Goal: Task Accomplishment & Management: Manage account settings

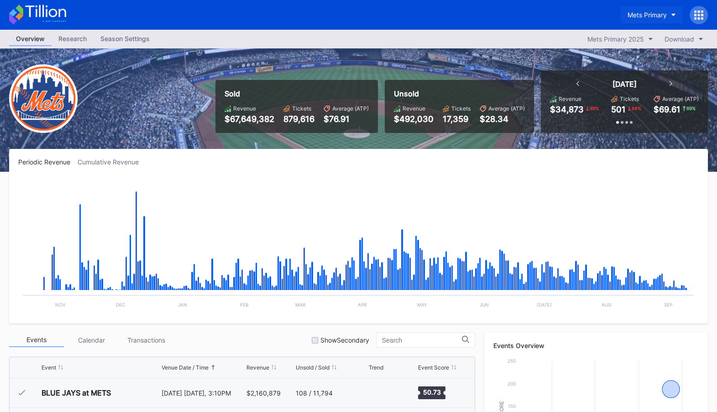
click at [657, 11] on div "Mets Primary" at bounding box center [647, 15] width 39 height 8
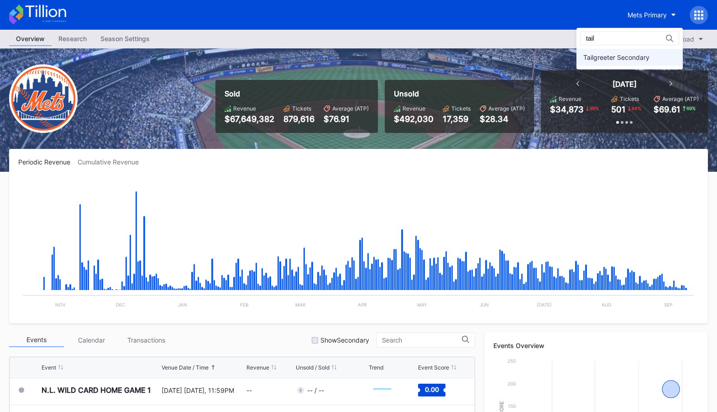
type input "tail"
click at [634, 63] on div "Tailgreeter Secondary" at bounding box center [630, 57] width 106 height 17
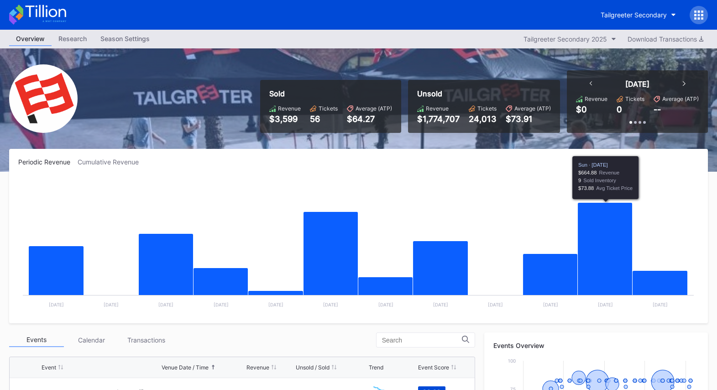
click at [700, 14] on icon at bounding box center [699, 15] width 2 height 2
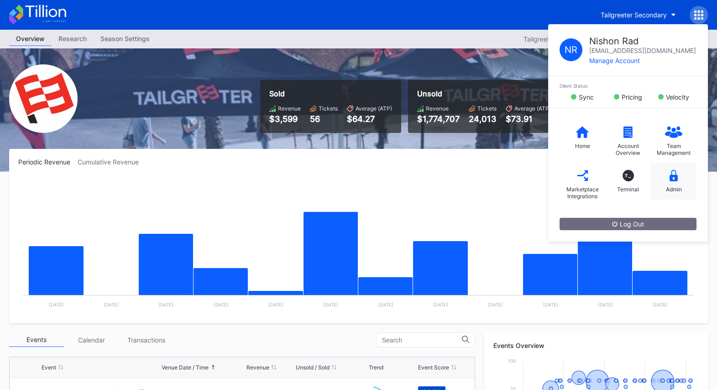
click at [673, 177] on icon at bounding box center [674, 175] width 8 height 11
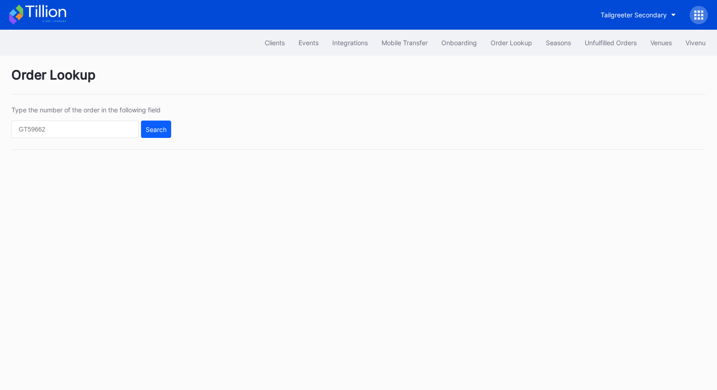
click at [60, 18] on icon at bounding box center [37, 15] width 57 height 20
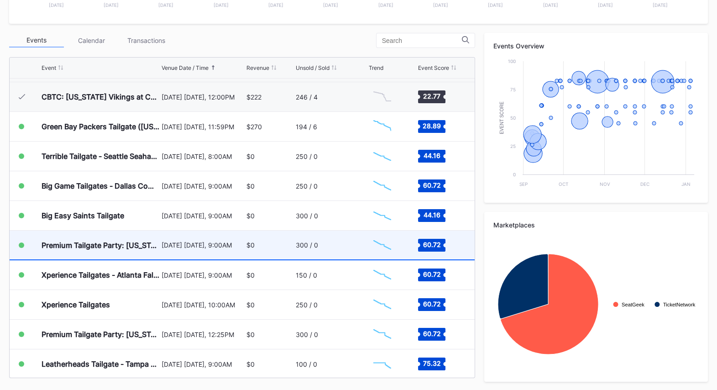
scroll to position [149, 0]
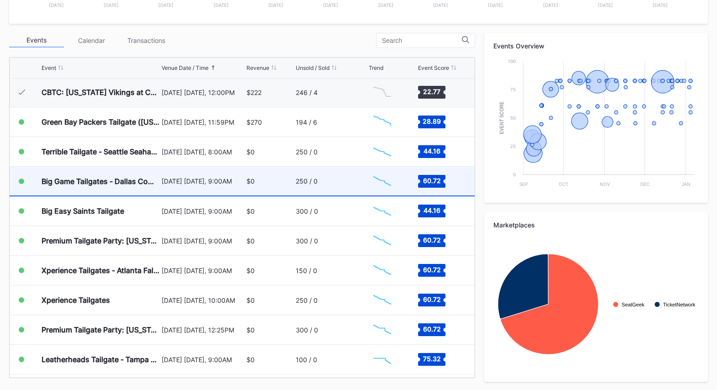
click at [318, 178] on div "250 / 0" at bounding box center [331, 181] width 71 height 29
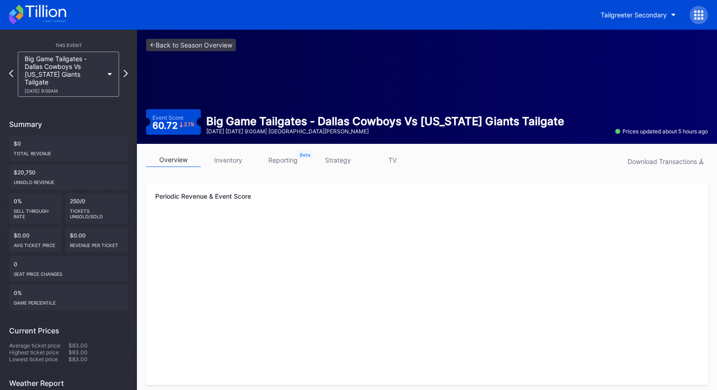
click at [242, 160] on link "inventory" at bounding box center [228, 160] width 55 height 14
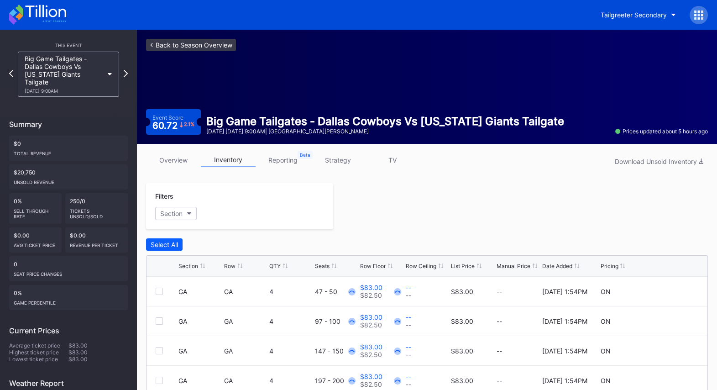
click at [178, 39] on link "<- Back to Season Overview" at bounding box center [191, 45] width 90 height 12
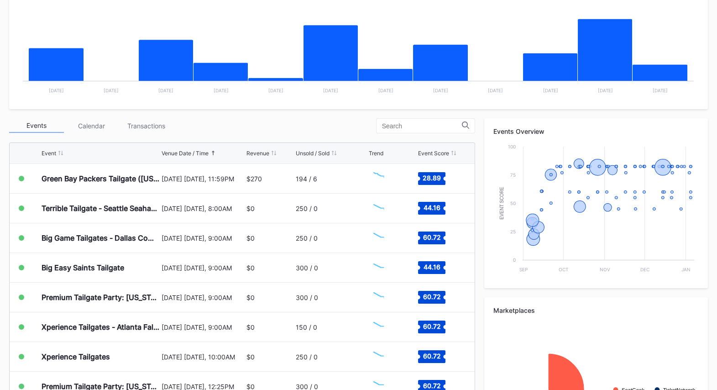
scroll to position [300, 0]
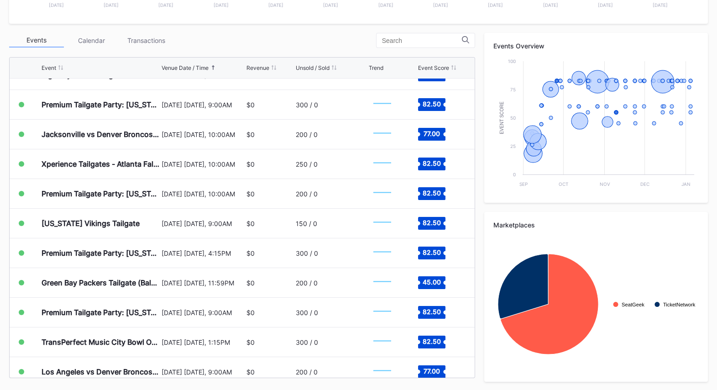
scroll to position [2907, 0]
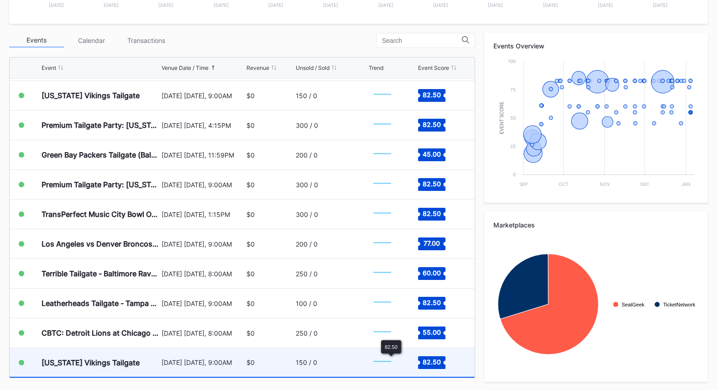
click at [433, 358] on text "82.50" at bounding box center [432, 362] width 18 height 8
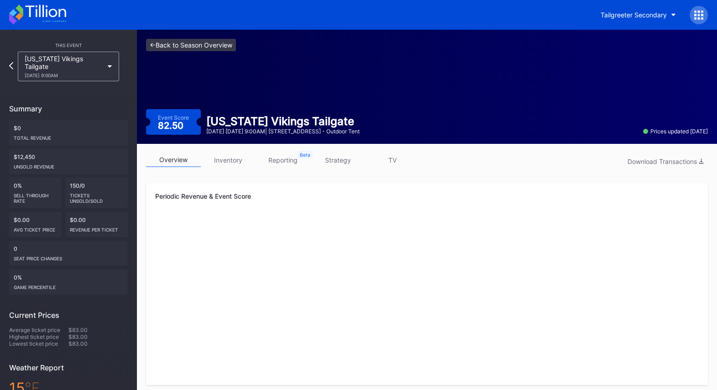
click at [189, 40] on link "<- Back to Season Overview" at bounding box center [191, 45] width 90 height 12
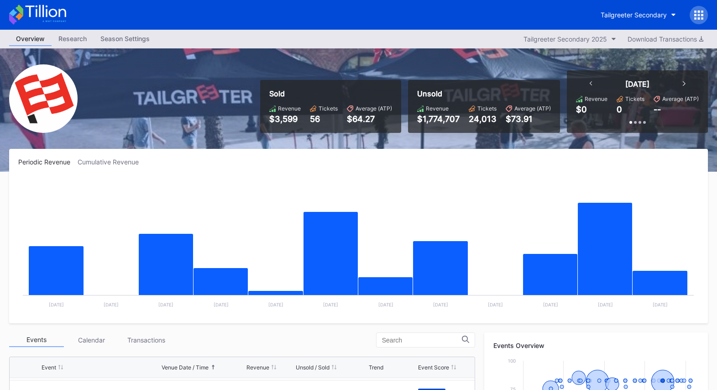
click at [701, 10] on div at bounding box center [699, 15] width 18 height 18
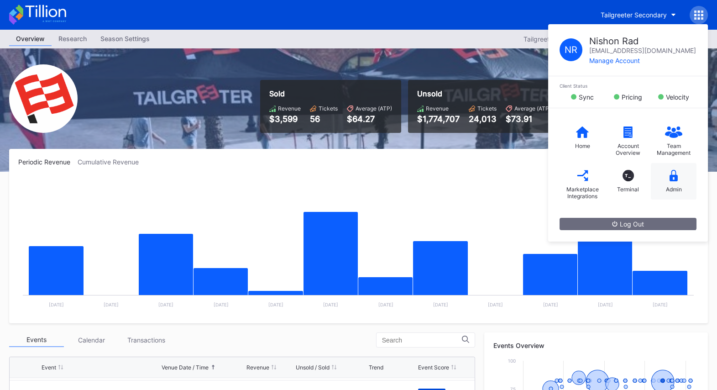
click at [675, 186] on div "Admin" at bounding box center [674, 189] width 16 height 7
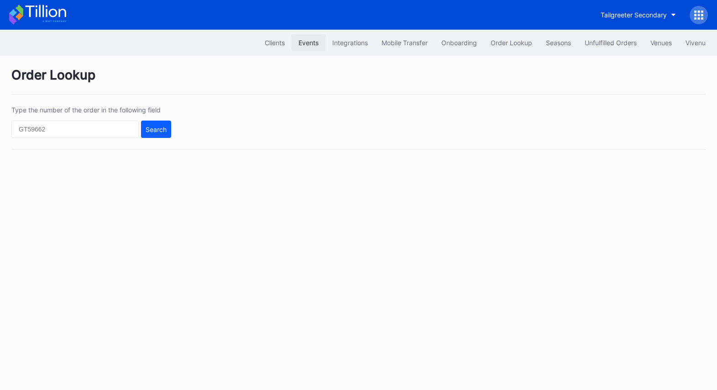
click at [307, 46] on div "Events" at bounding box center [309, 43] width 20 height 8
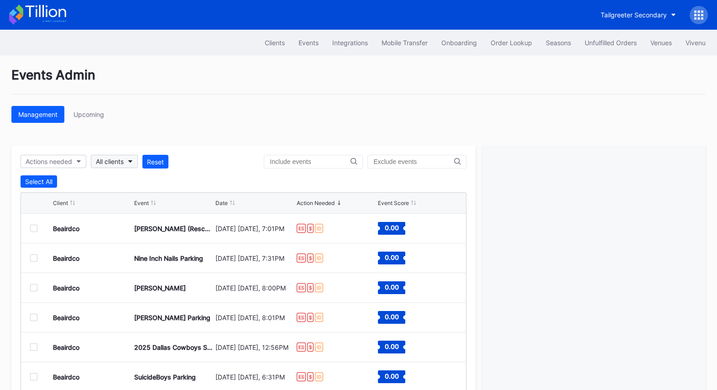
click at [127, 162] on button "All clients" at bounding box center [114, 161] width 47 height 13
type input "tail"
click at [132, 197] on div "Tailgreeter Secondary" at bounding box center [144, 202] width 106 height 17
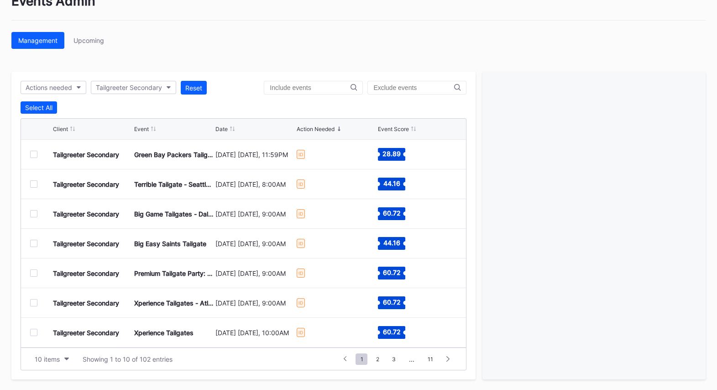
scroll to position [89, 0]
click at [54, 358] on div "10 items" at bounding box center [47, 359] width 25 height 8
click at [56, 343] on div "200 items" at bounding box center [51, 335] width 43 height 17
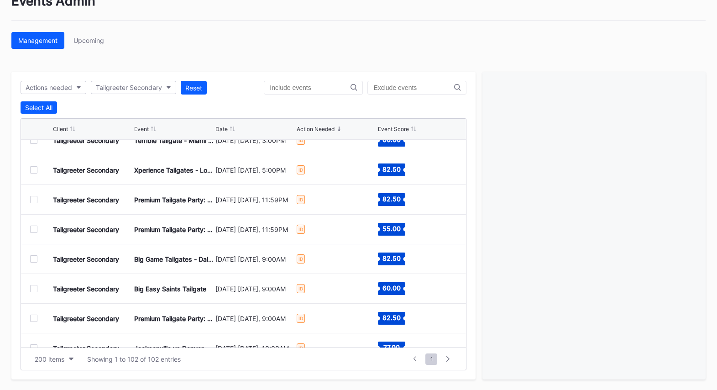
scroll to position [2820, 0]
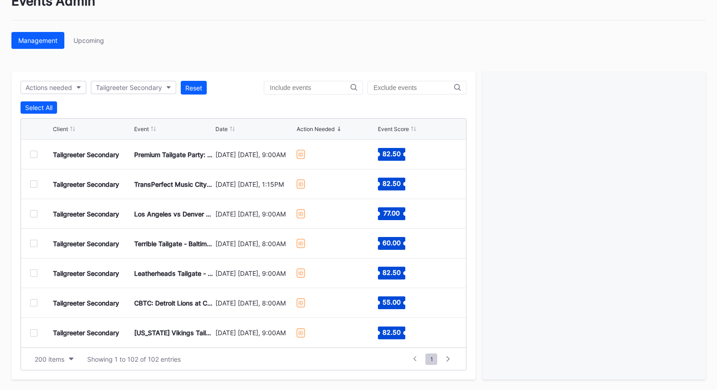
click at [36, 334] on div at bounding box center [33, 332] width 7 height 7
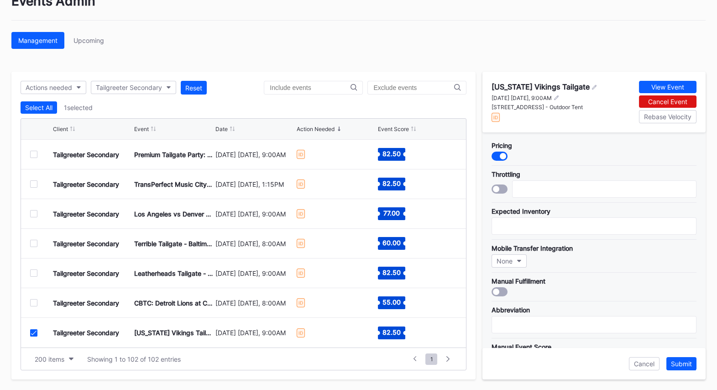
scroll to position [265, 0]
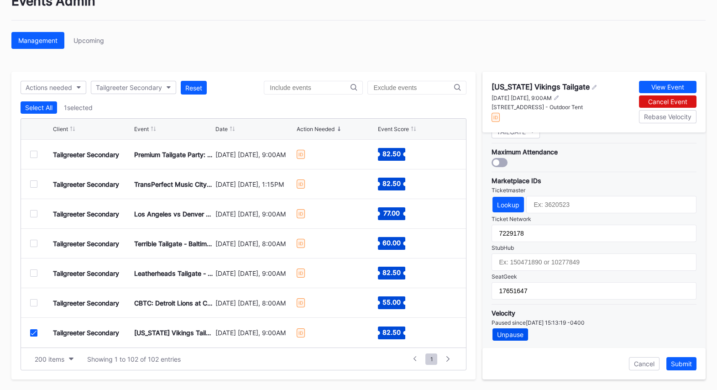
click at [515, 333] on div "Unpause" at bounding box center [510, 335] width 26 height 8
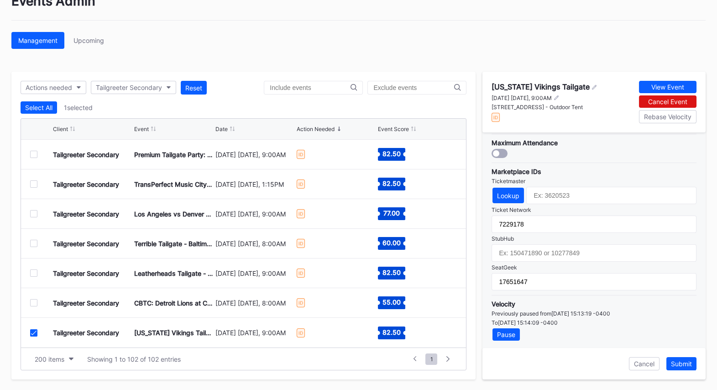
drag, startPoint x: 595, startPoint y: 317, endPoint x: 492, endPoint y: 311, distance: 103.9
click at [492, 311] on div "Velocity Previously paused from Wed, 10 Sep 2025 15:13:19 -0400 To Wed, 10 Sep …" at bounding box center [594, 318] width 205 height 46
click at [632, 319] on div "To Wed, 10 Sep 2025 15:14:09 -0400" at bounding box center [594, 322] width 205 height 7
click at [668, 88] on div "View Event" at bounding box center [668, 87] width 33 height 8
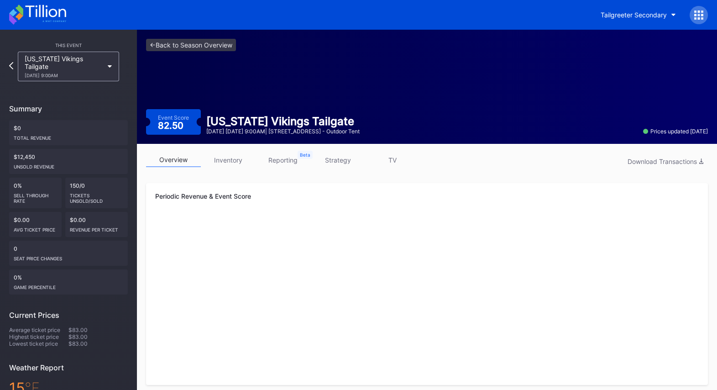
click at [258, 44] on div "<- Back to Season Overview" at bounding box center [427, 45] width 562 height 12
click at [703, 19] on icon at bounding box center [702, 18] width 2 height 2
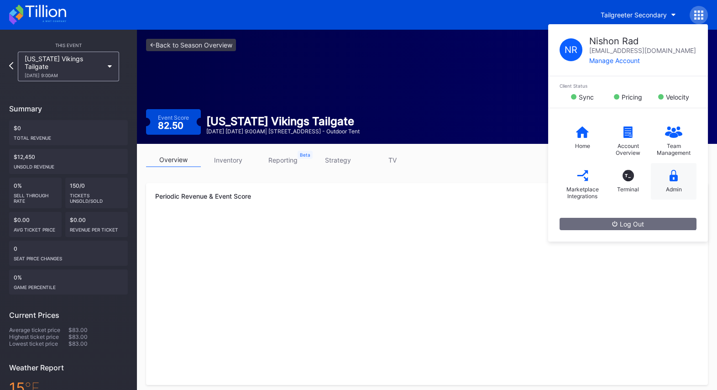
click at [676, 178] on icon at bounding box center [674, 175] width 8 height 11
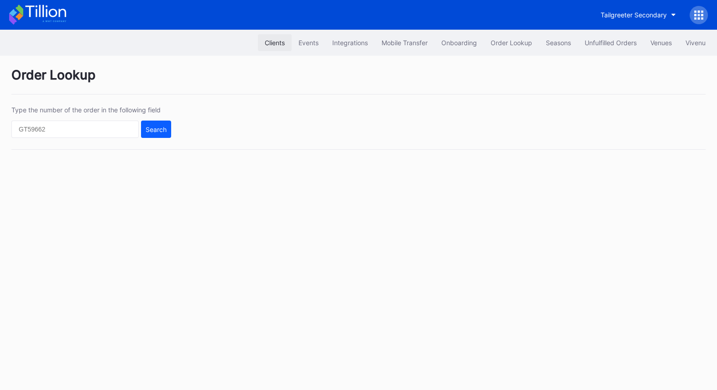
click at [266, 47] on button "Clients" at bounding box center [275, 42] width 34 height 17
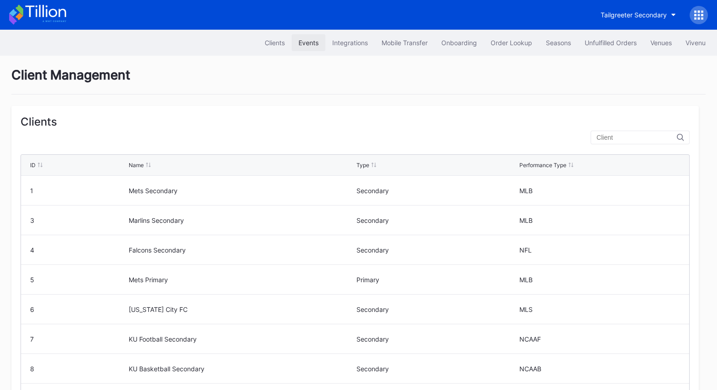
click at [311, 44] on div "Events" at bounding box center [309, 43] width 20 height 8
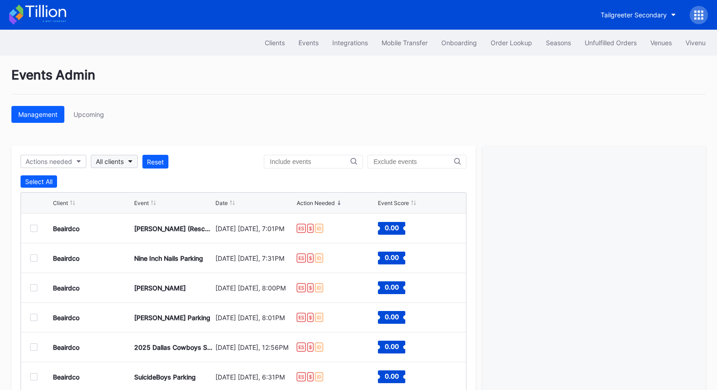
click at [120, 160] on div "All clients" at bounding box center [110, 162] width 28 height 8
type input "tail"
click at [129, 199] on div "Tailgreeter Secondary" at bounding box center [131, 203] width 66 height 8
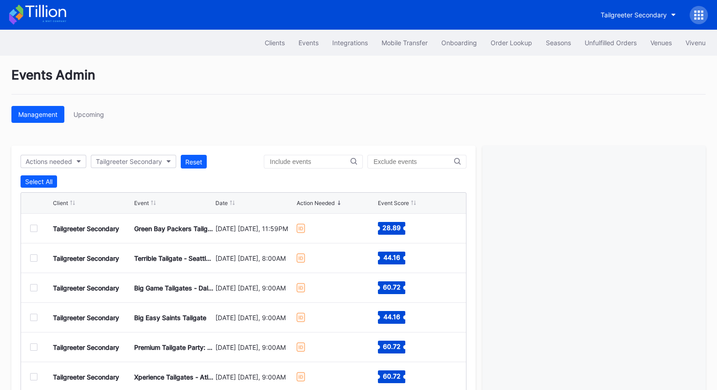
scroll to position [74, 0]
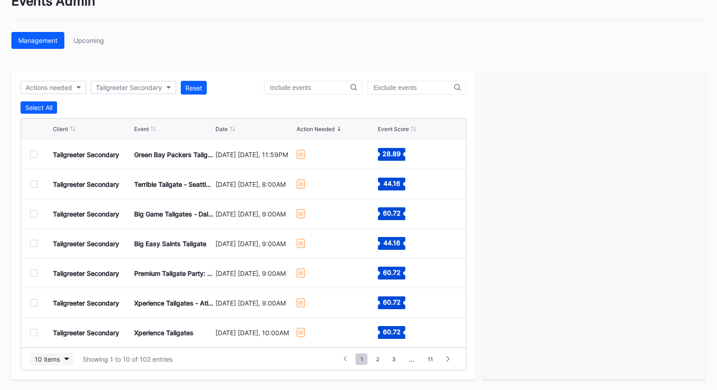
click at [58, 359] on div "10 items" at bounding box center [47, 359] width 25 height 8
click at [60, 335] on div "200 items" at bounding box center [52, 336] width 30 height 8
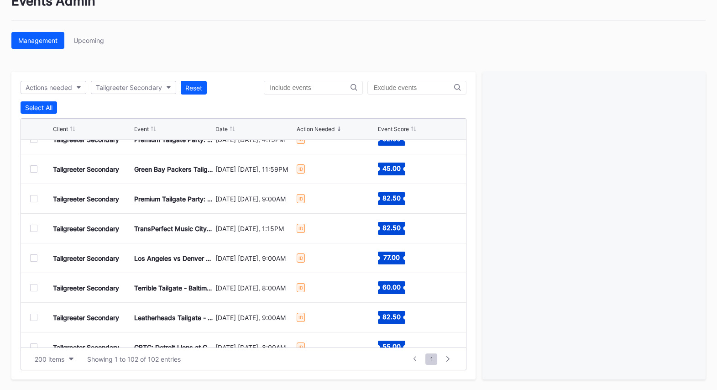
scroll to position [2820, 0]
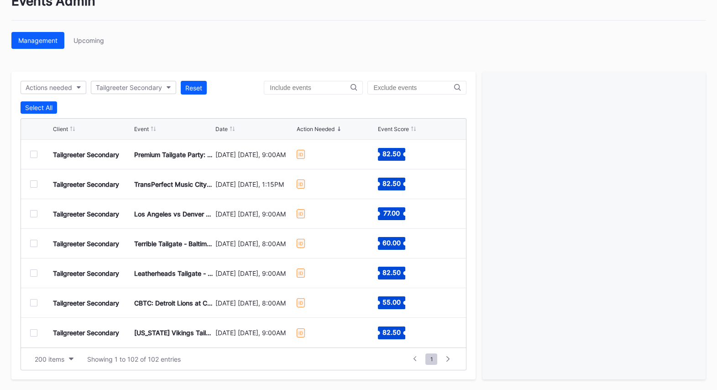
click at [36, 333] on div at bounding box center [33, 332] width 7 height 7
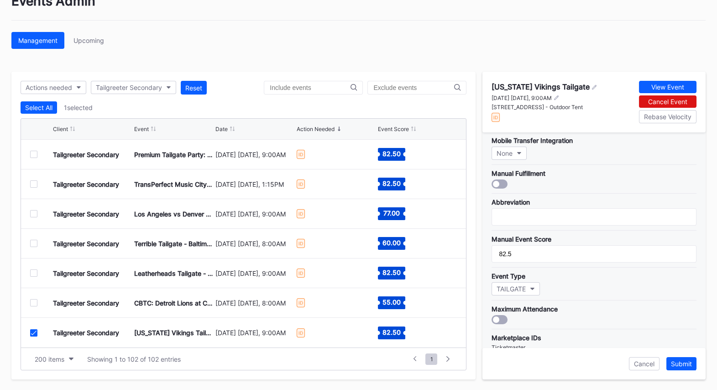
scroll to position [274, 0]
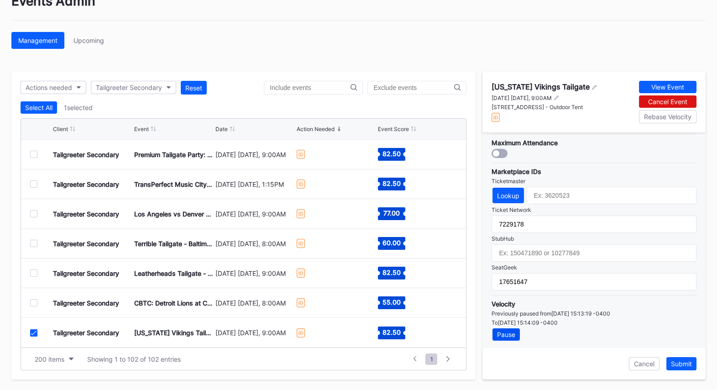
click at [510, 332] on div "Pause" at bounding box center [506, 335] width 18 height 8
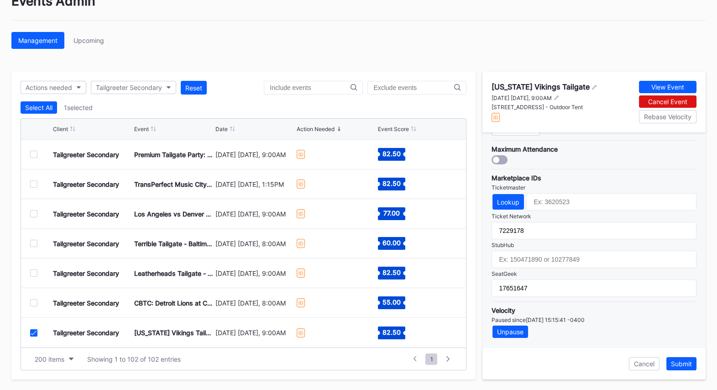
scroll to position [265, 0]
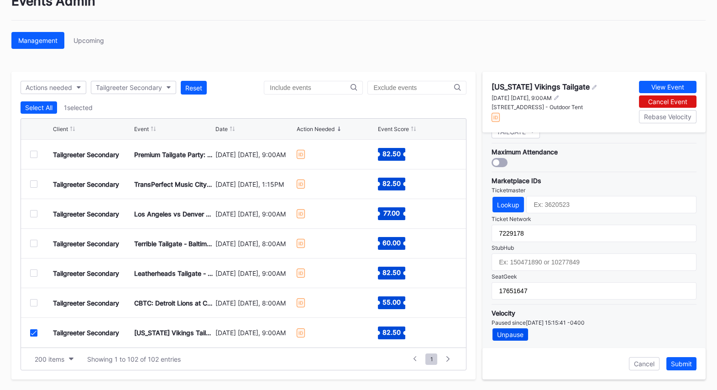
click at [517, 332] on div "Unpause" at bounding box center [510, 335] width 26 height 8
